Goal: Check status: Check status

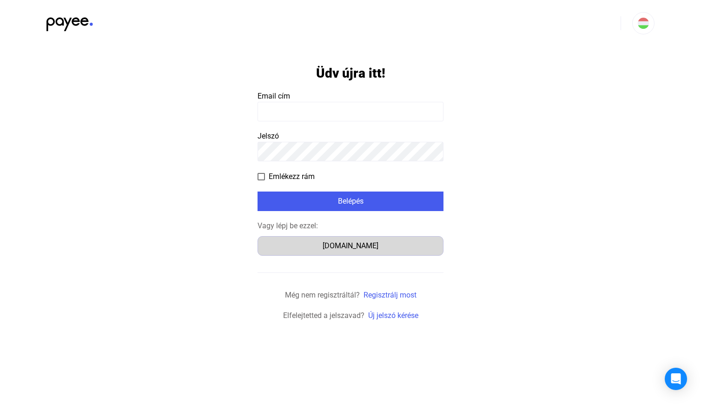
click at [346, 246] on div "[DOMAIN_NAME]" at bounding box center [350, 245] width 179 height 11
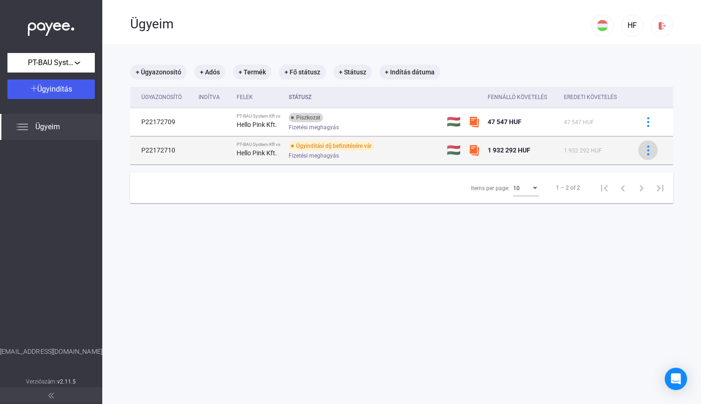
click at [643, 150] on img at bounding box center [648, 150] width 10 height 10
click at [642, 150] on div at bounding box center [350, 202] width 701 height 404
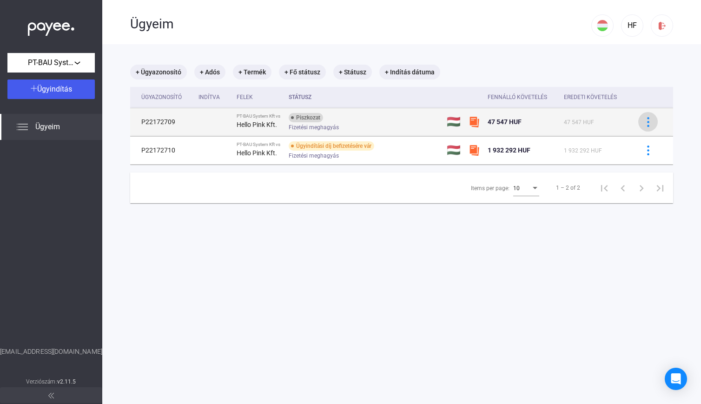
click at [640, 126] on button at bounding box center [648, 122] width 20 height 20
click at [640, 126] on div at bounding box center [350, 202] width 701 height 404
